Goal: Find specific page/section: Find specific page/section

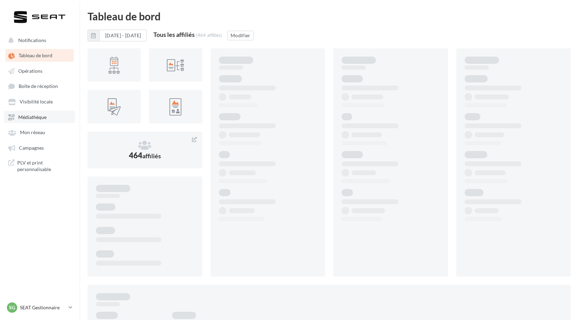
click at [35, 120] on span "Médiathèque" at bounding box center [32, 117] width 28 height 6
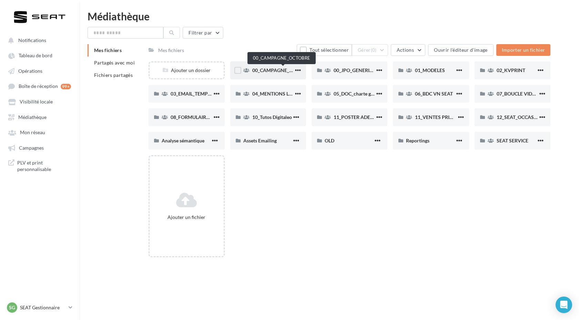
click at [275, 69] on span "00_CAMPAGNE_OCTOBRE" at bounding box center [281, 70] width 59 height 6
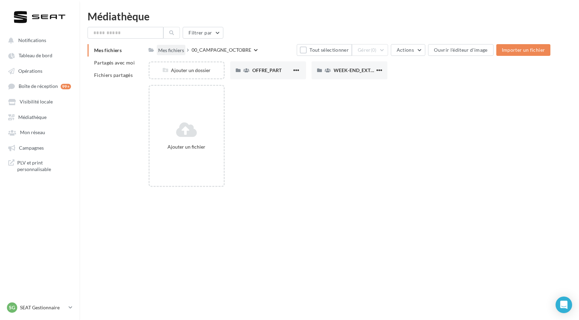
click at [175, 53] on div "Mes fichiers" at bounding box center [171, 50] width 26 height 7
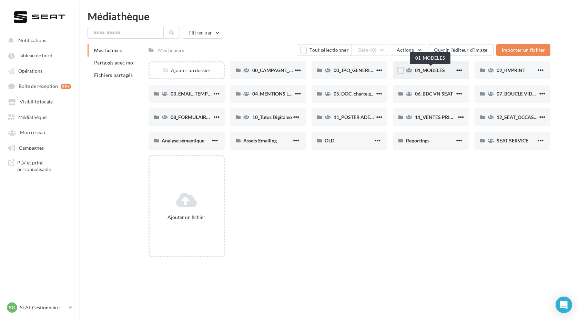
click at [438, 68] on span "01_MODELES" at bounding box center [430, 70] width 30 height 6
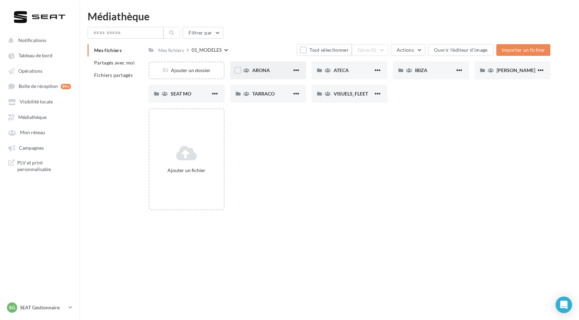
click at [267, 72] on span "ARONA" at bounding box center [261, 70] width 18 height 6
click at [216, 52] on div "01_MODELES" at bounding box center [208, 50] width 30 height 7
click at [427, 69] on span "IBIZA" at bounding box center [421, 70] width 12 height 6
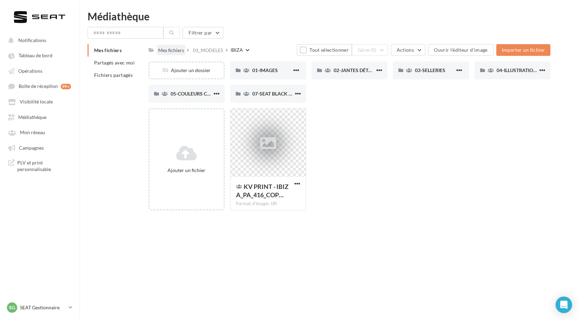
click at [172, 49] on div "Mes fichiers" at bounding box center [171, 50] width 26 height 7
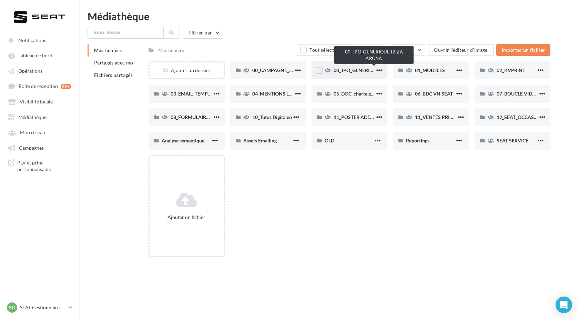
click at [352, 69] on span "00_JPO_GENERIQUE IBIZA ARONA" at bounding box center [372, 70] width 78 height 6
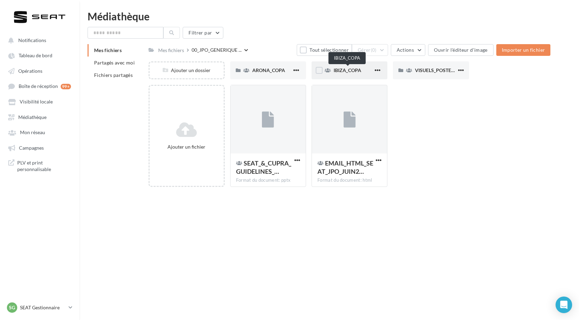
click at [353, 72] on span "IBIZA_COPA" at bounding box center [347, 70] width 28 height 6
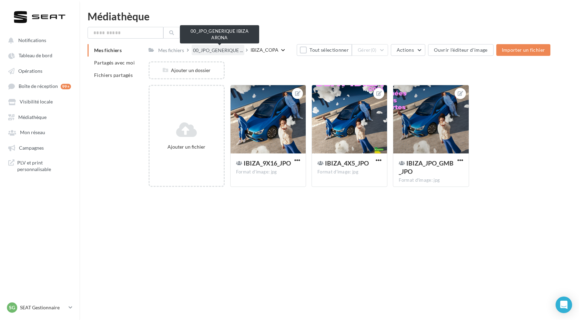
click at [218, 49] on span "00_JPO_GENERIQUE ..." at bounding box center [218, 50] width 50 height 7
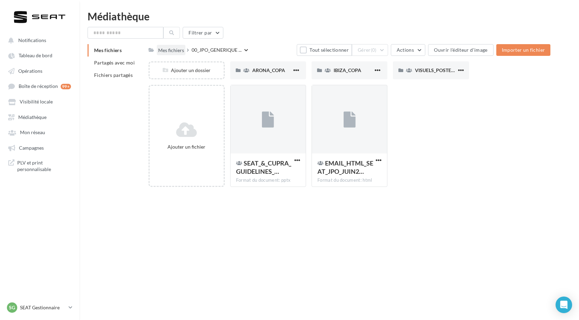
click at [169, 47] on div "Mes fichiers" at bounding box center [171, 50] width 26 height 7
